Goal: Share content: Share content

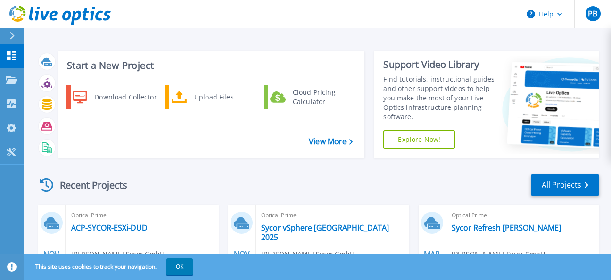
click at [14, 185] on div "Dashboard Dashboard Projects Projects Search Projects Upload SIOKIT & Files Opt…" at bounding box center [12, 162] width 24 height 237
click at [203, 94] on div "Upload Files" at bounding box center [224, 97] width 70 height 19
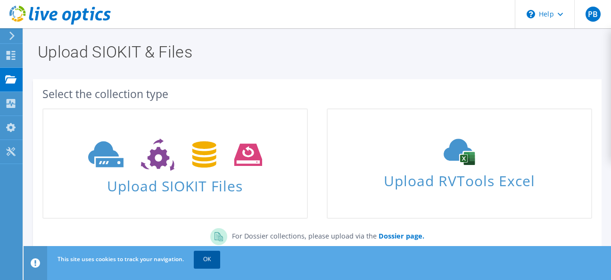
click at [207, 257] on link "OK" at bounding box center [207, 259] width 26 height 17
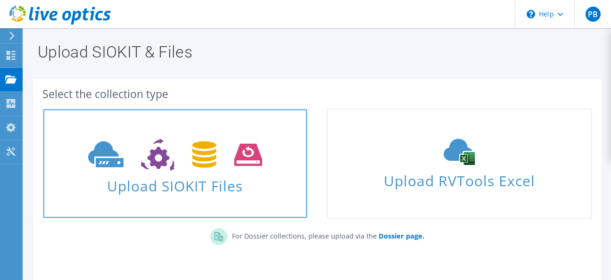
click at [174, 152] on icon at bounding box center [175, 155] width 174 height 33
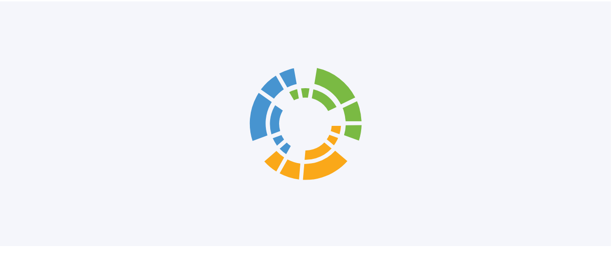
scroll to position [94, 0]
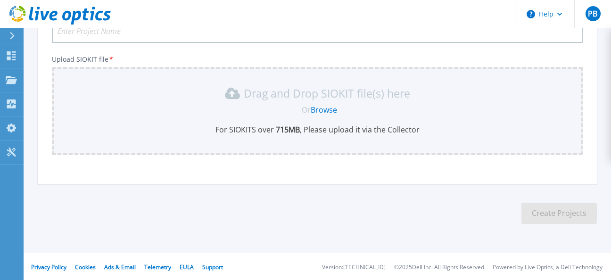
click at [327, 108] on link "Browse" at bounding box center [324, 110] width 26 height 10
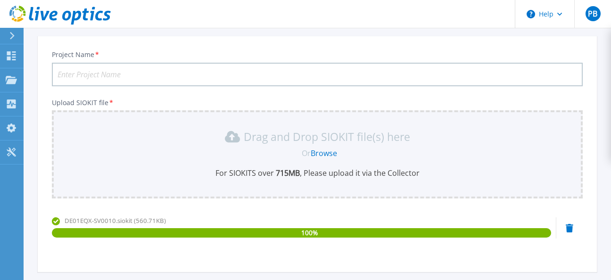
scroll to position [0, 0]
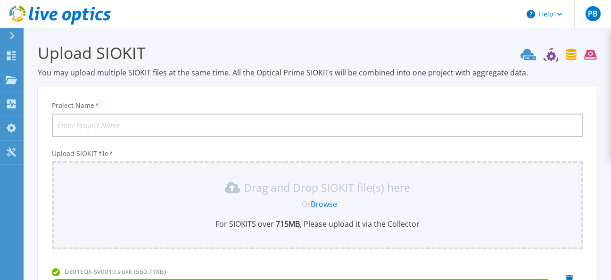
click at [150, 117] on input "Project Name *" at bounding box center [317, 126] width 531 height 24
click at [139, 125] on input "Project Name *" at bounding box center [317, 126] width 531 height 24
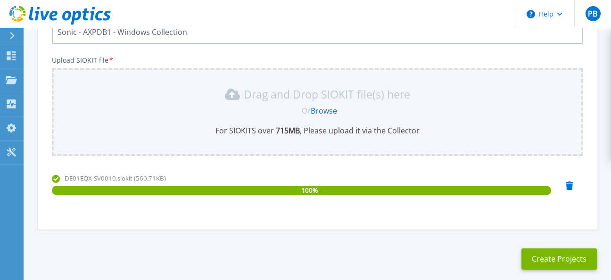
scroll to position [140, 0]
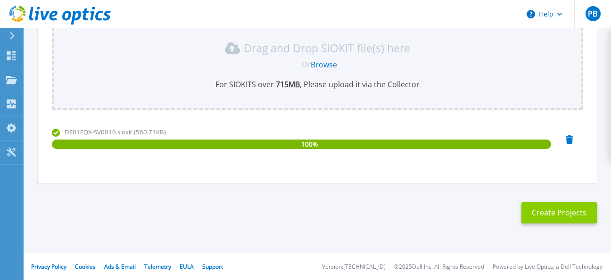
type input "Sonic - AXPDB1 - Windows Collection"
click at [572, 213] on button "Create Projects" at bounding box center [558, 212] width 75 height 21
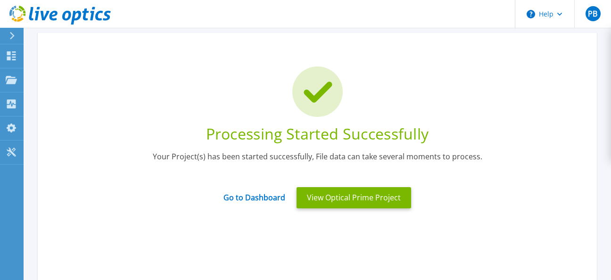
scroll to position [34, 0]
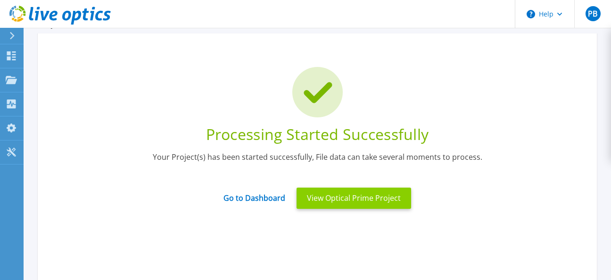
click at [346, 193] on button "View Optical Prime Project" at bounding box center [353, 198] width 115 height 21
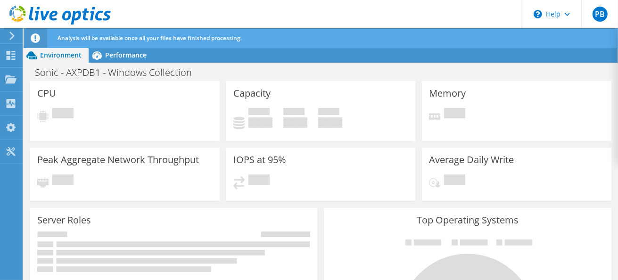
click at [277, 36] on div "Analysis will be available once all your files have finished processing." at bounding box center [338, 38] width 566 height 20
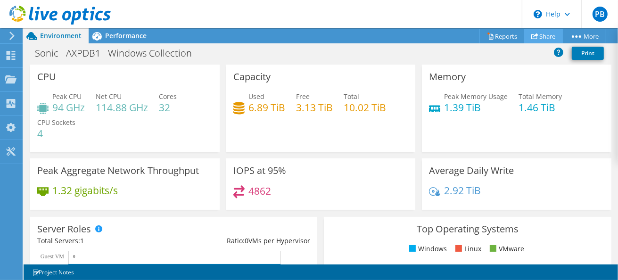
click at [535, 36] on link "Share" at bounding box center [543, 36] width 39 height 15
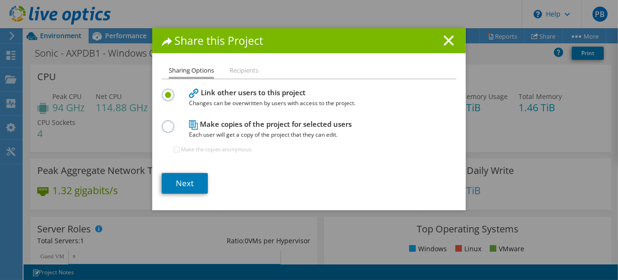
click at [242, 72] on li "Recipients" at bounding box center [244, 71] width 29 height 12
click at [168, 185] on link "Next" at bounding box center [185, 183] width 46 height 21
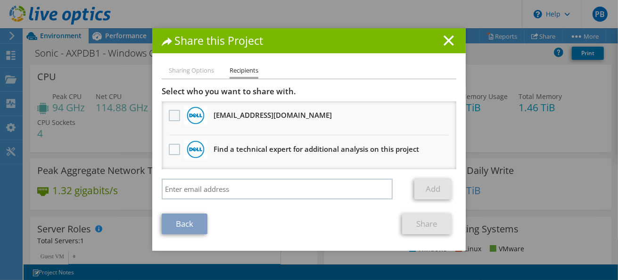
click at [169, 110] on label at bounding box center [176, 115] width 14 height 11
click at [0, 0] on input "checkbox" at bounding box center [0, 0] width 0 height 0
click at [418, 222] on link "Share" at bounding box center [426, 224] width 49 height 21
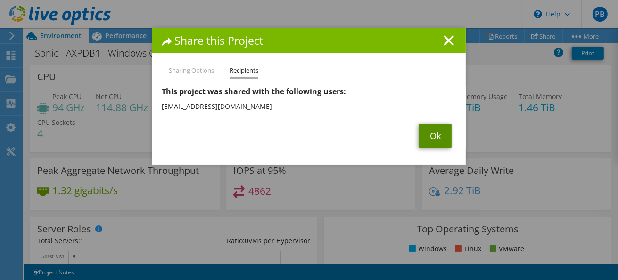
click at [428, 131] on link "Ok" at bounding box center [435, 135] width 33 height 25
